Goal: Task Accomplishment & Management: Manage account settings

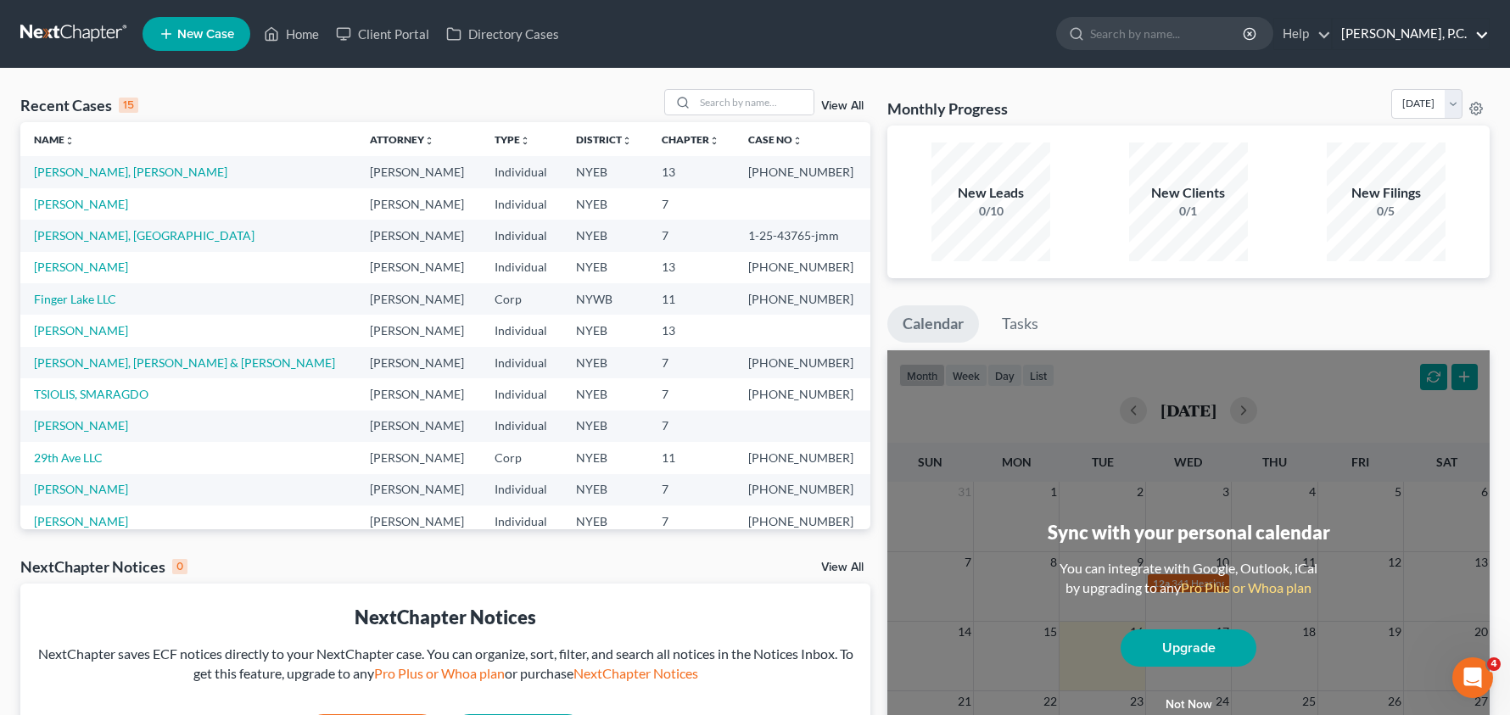
click at [1431, 34] on link "[PERSON_NAME], P.C." at bounding box center [1410, 34] width 156 height 31
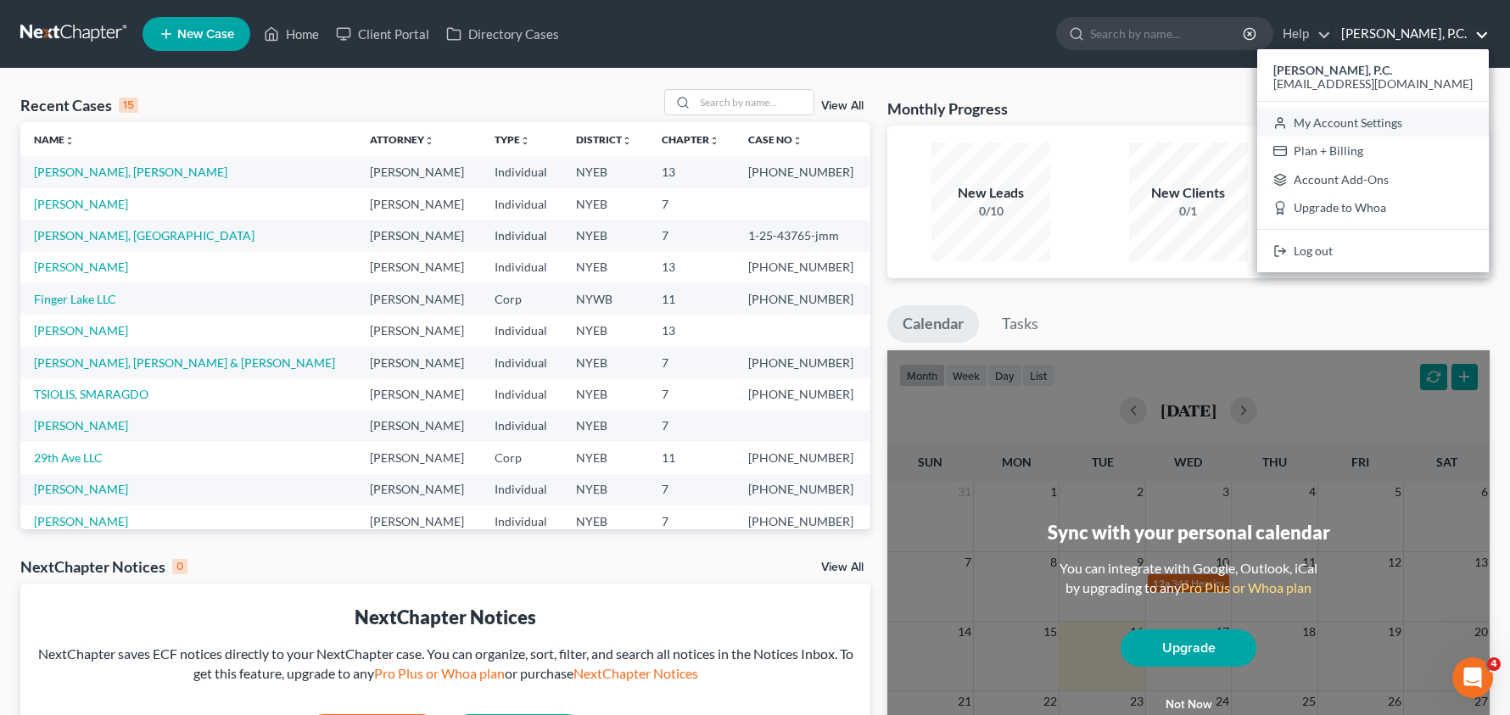
click at [1375, 131] on link "My Account Settings" at bounding box center [1373, 123] width 232 height 29
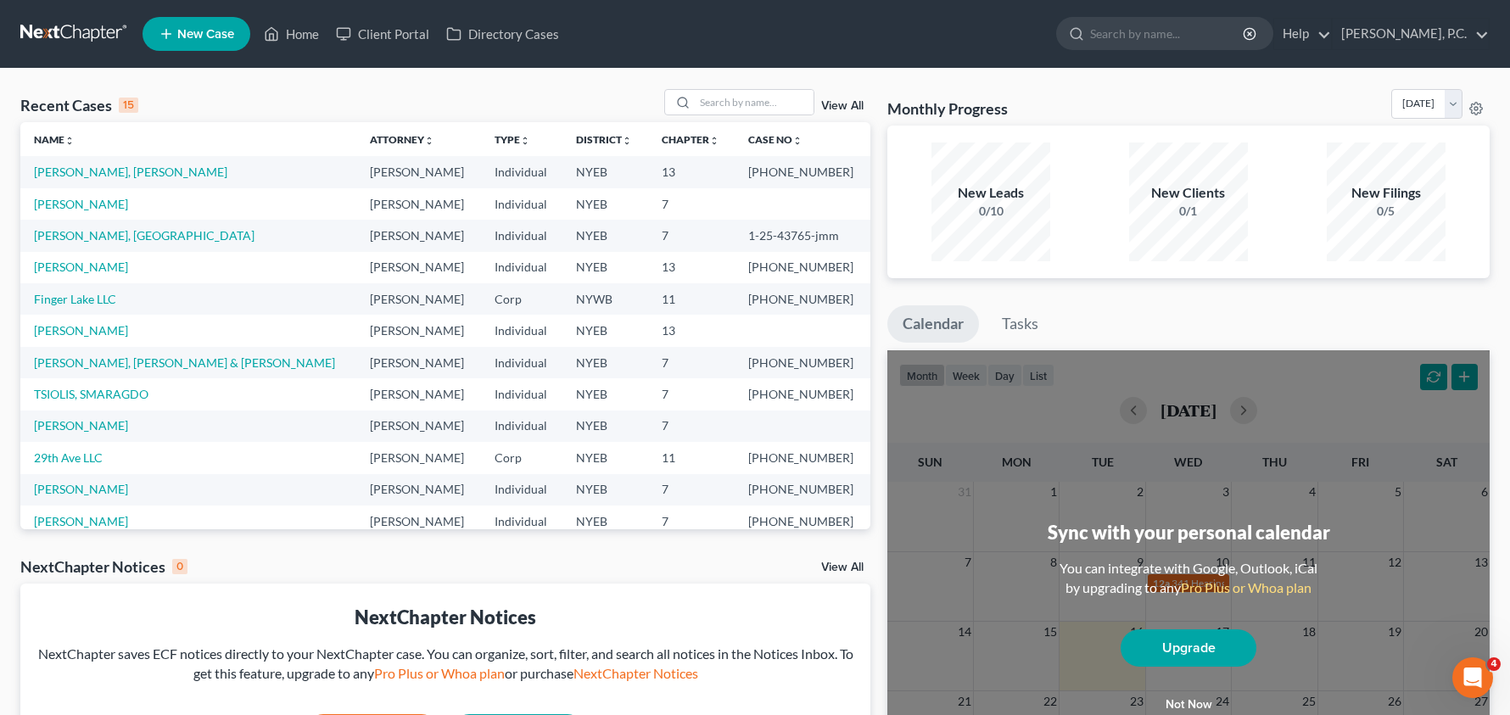
select select "53"
select select "24"
select select "35"
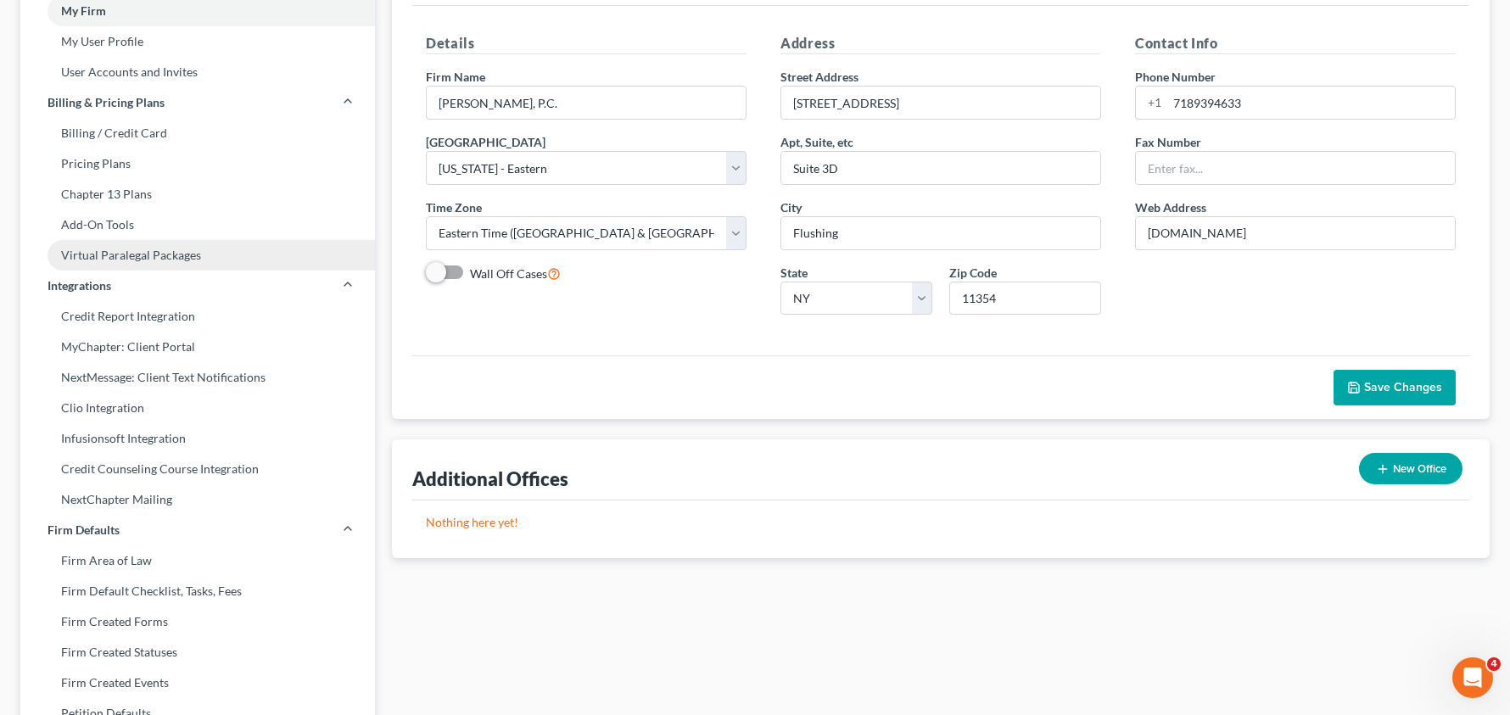
scroll to position [134, 0]
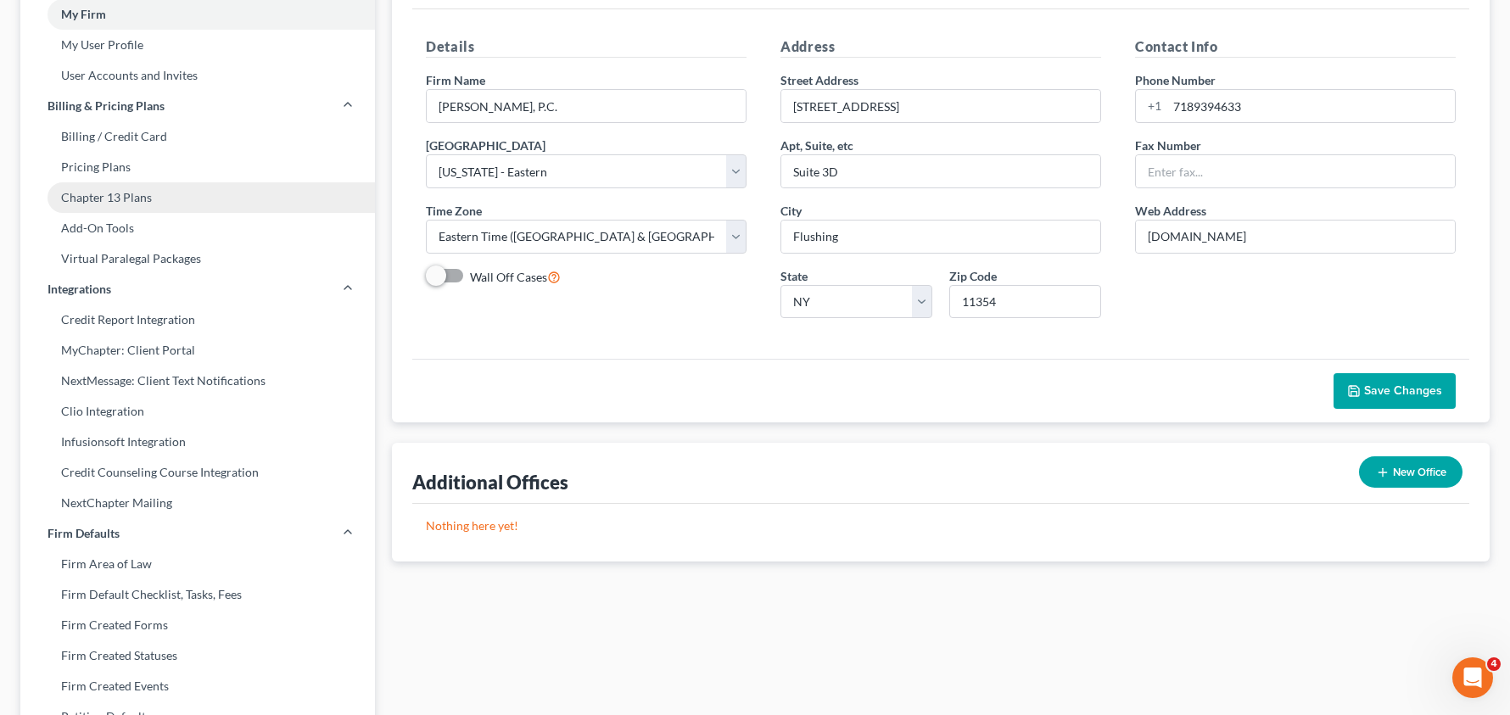
click at [160, 200] on link "Chapter 13 Plans" at bounding box center [197, 197] width 354 height 31
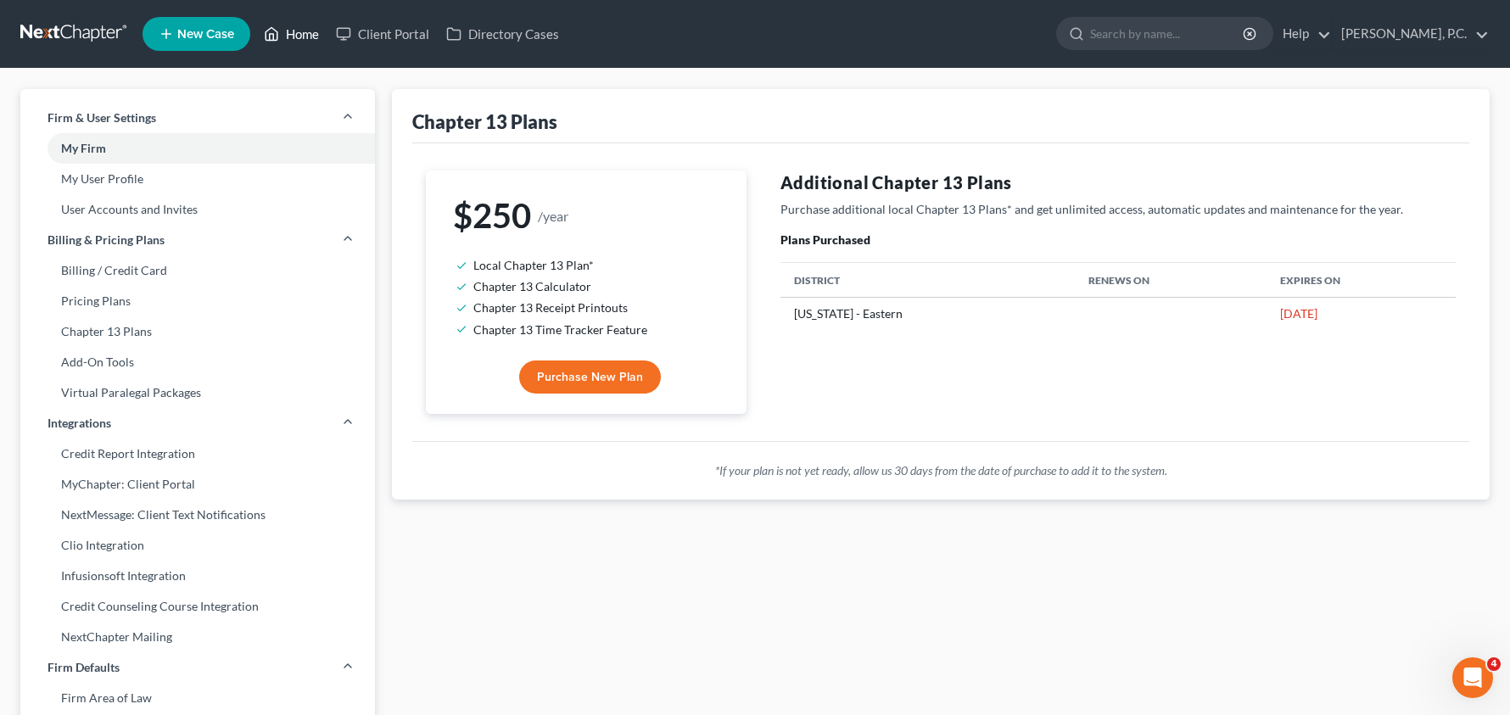
click at [287, 33] on link "Home" at bounding box center [291, 34] width 72 height 31
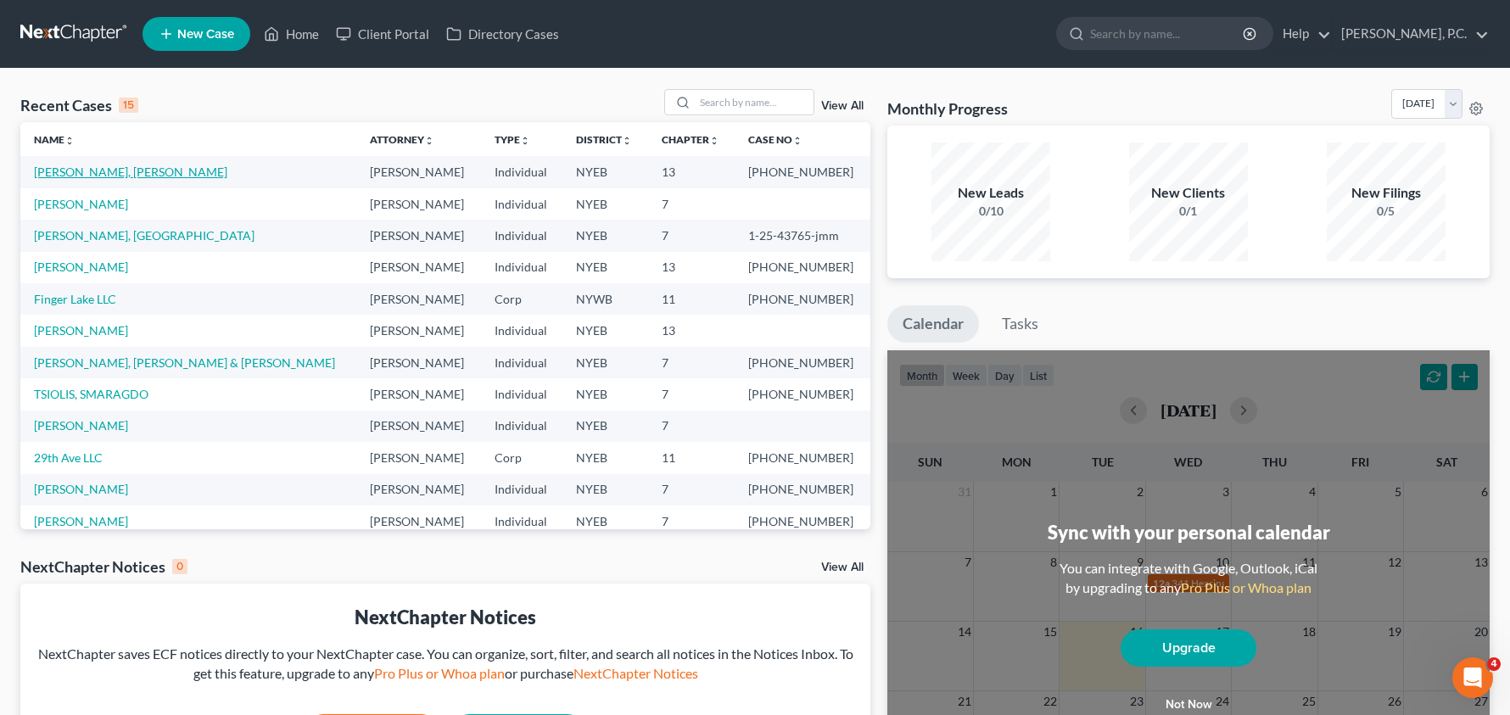
click at [98, 175] on link "[PERSON_NAME], [PERSON_NAME]" at bounding box center [130, 172] width 193 height 14
select select "6"
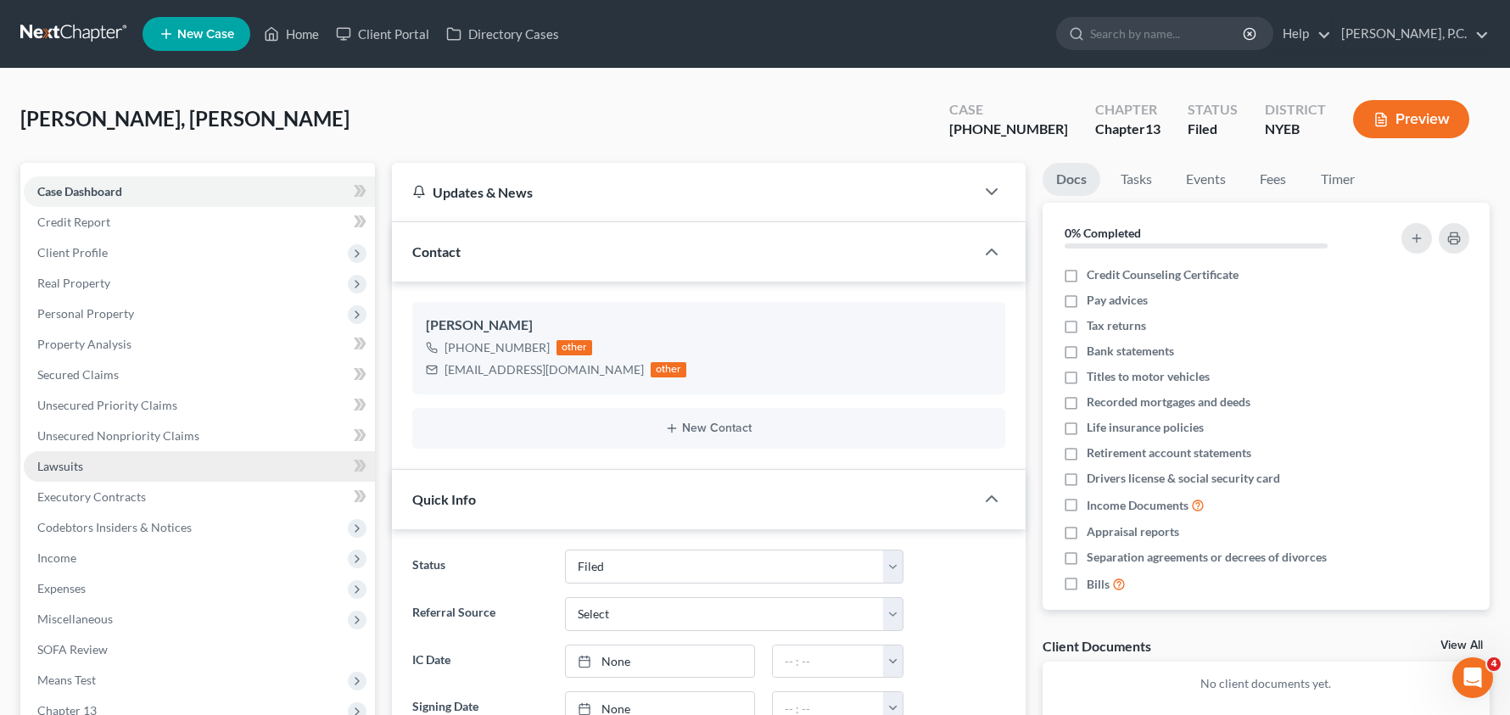
scroll to position [132, 0]
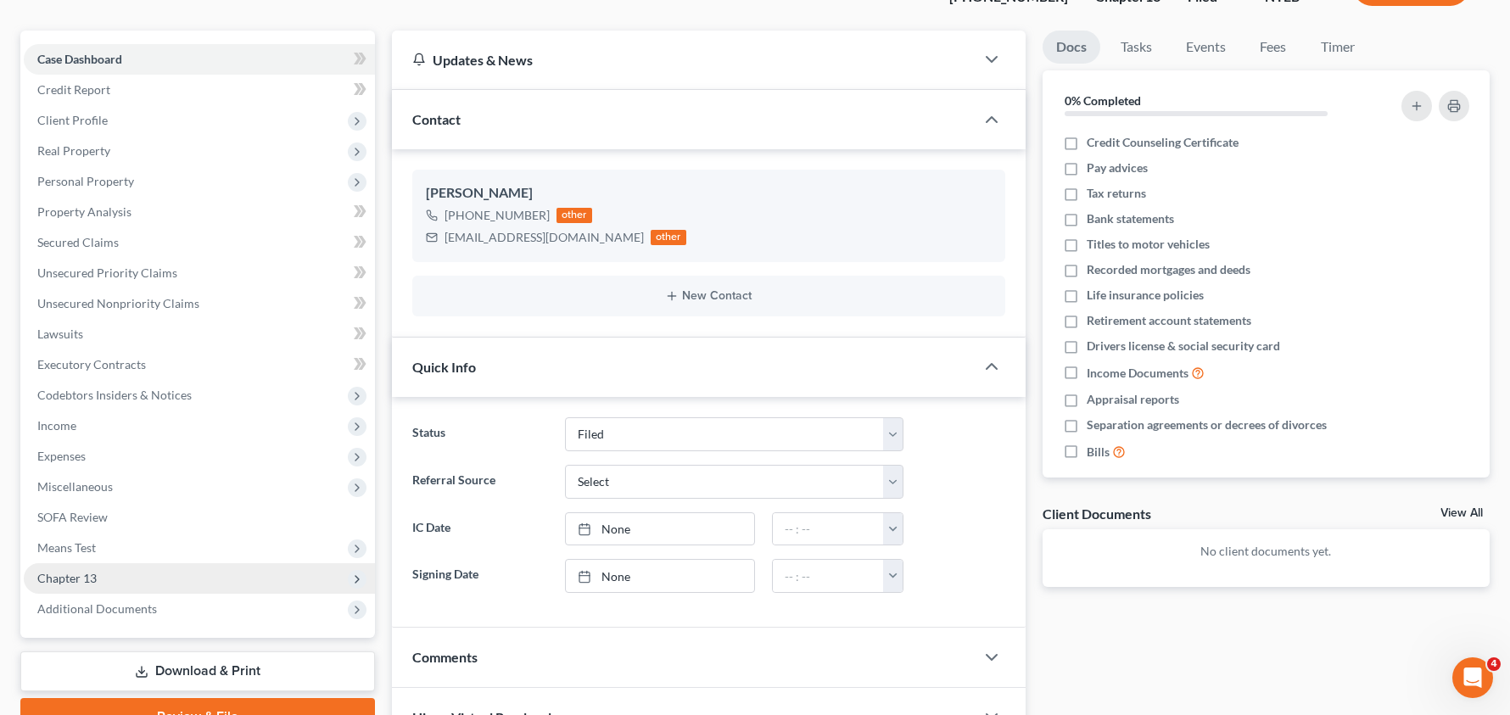
click at [106, 573] on span "Chapter 13" at bounding box center [199, 578] width 351 height 31
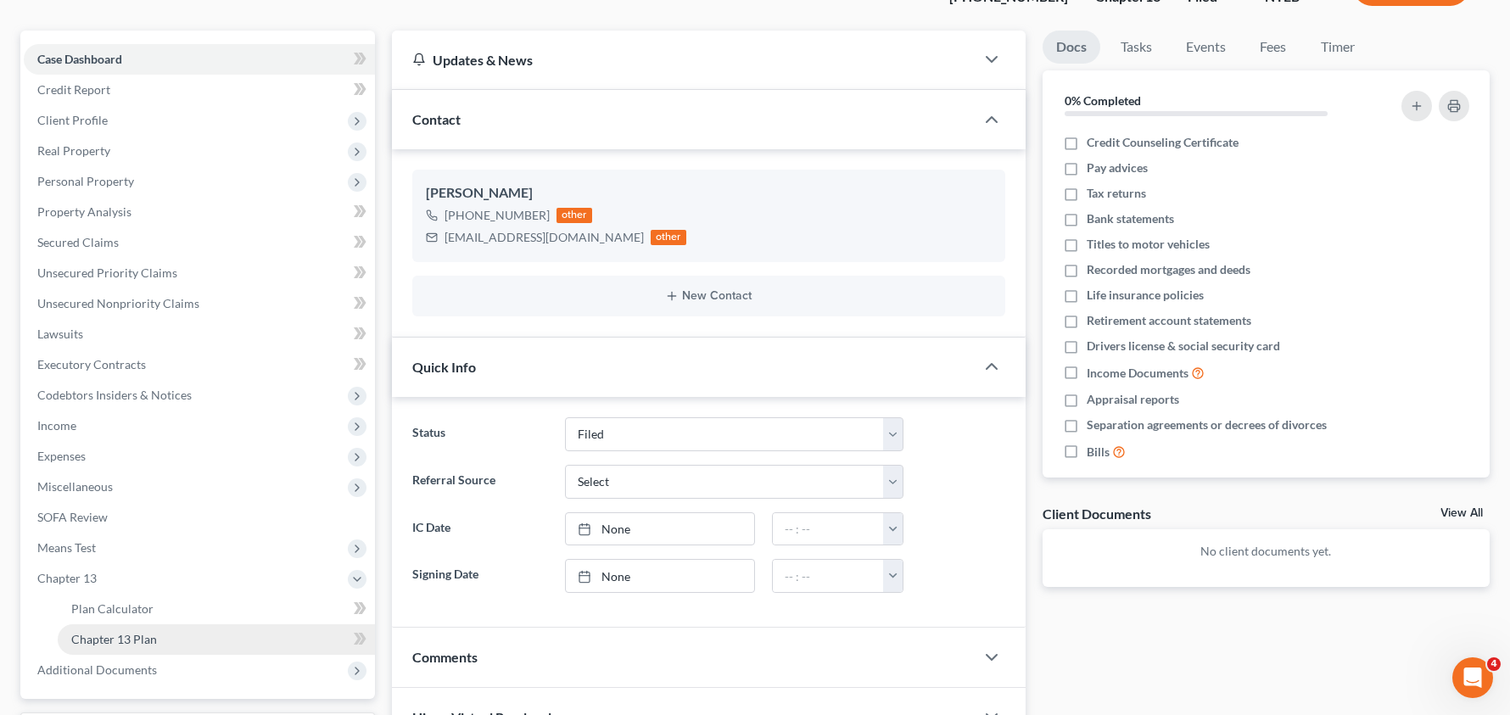
click at [114, 643] on span "Chapter 13 Plan" at bounding box center [114, 639] width 86 height 14
